Goal: Check status: Check status

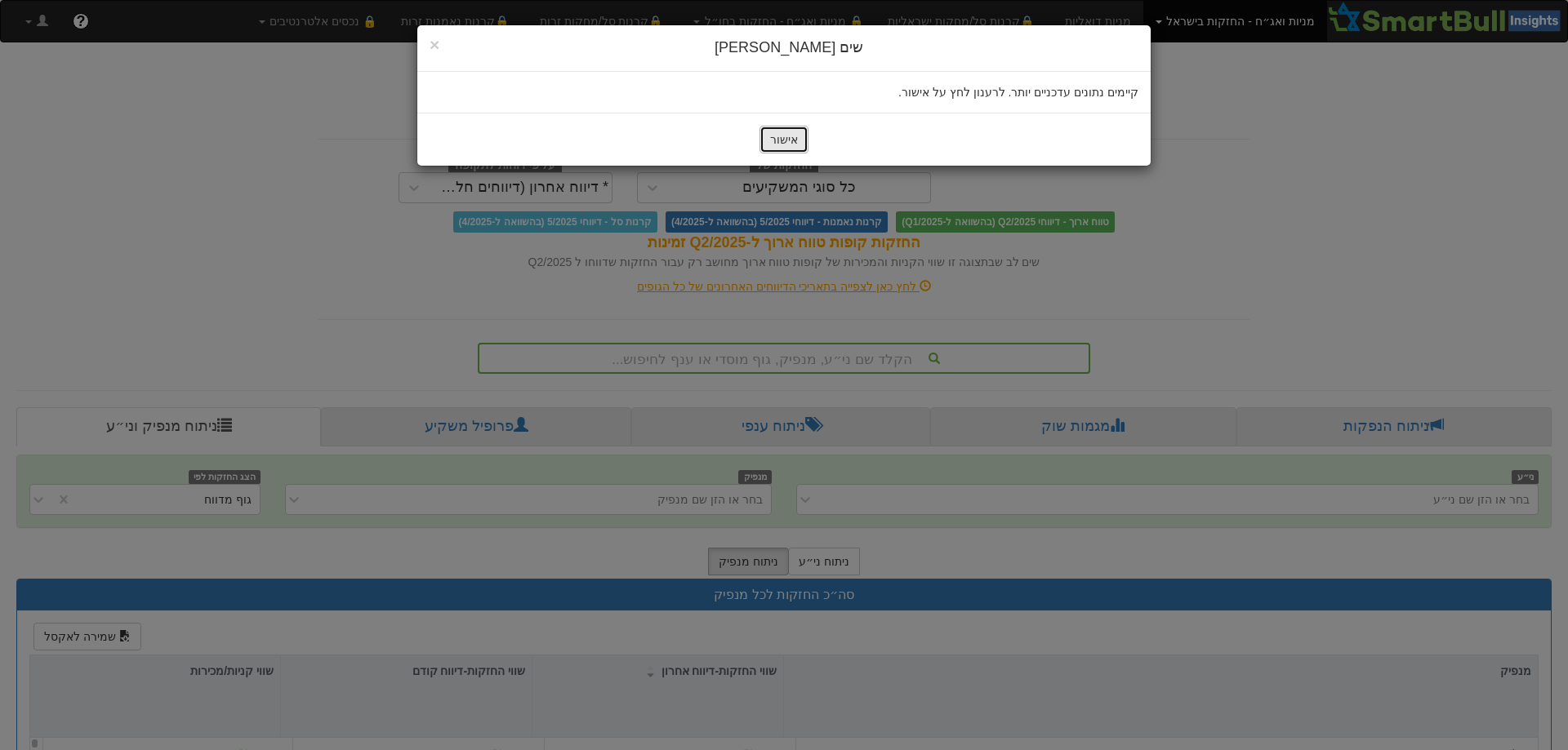
click at [789, 149] on button "אישור" at bounding box center [784, 139] width 49 height 28
click at [796, 145] on button "אישור" at bounding box center [784, 139] width 49 height 28
